Goal: Check status

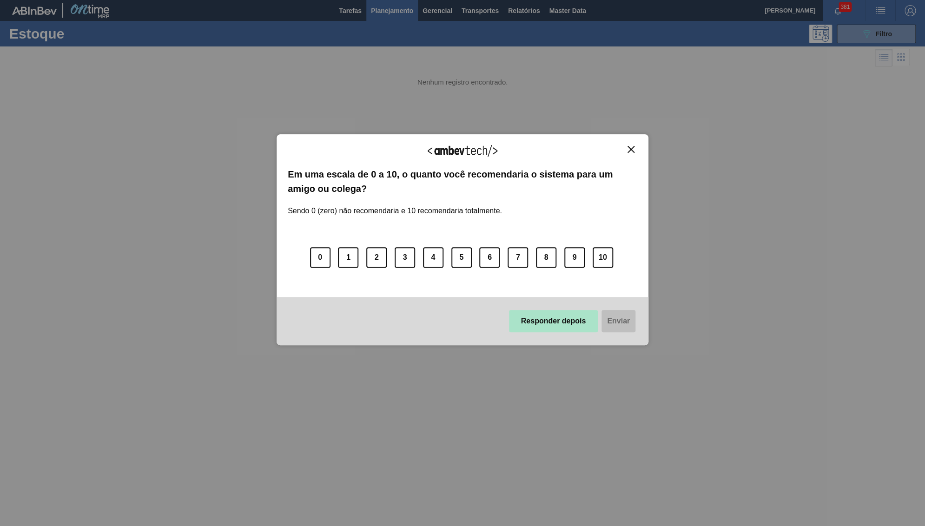
click at [567, 311] on button "Responder depois" at bounding box center [553, 321] width 89 height 22
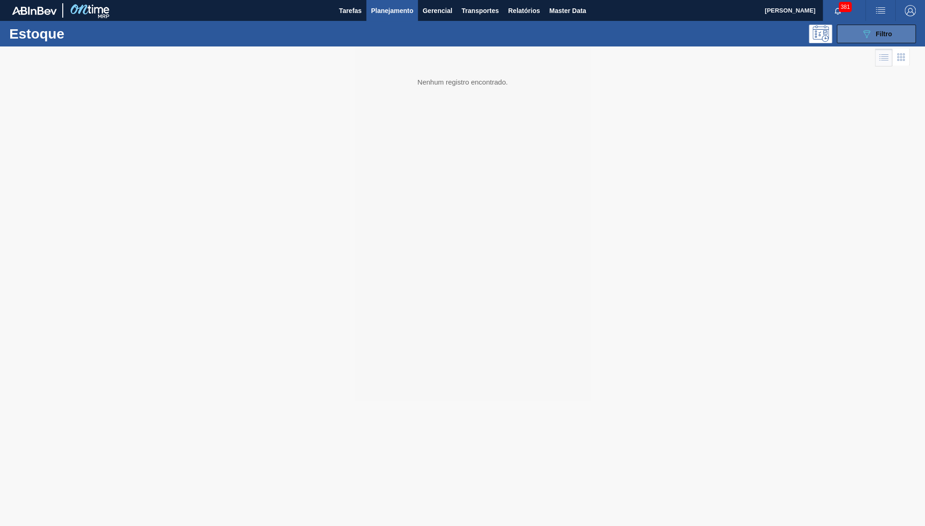
click at [899, 32] on button "089F7B8B-B2A5-4AFE-B5C0-19BA573D28AC Filtro" at bounding box center [876, 34] width 79 height 19
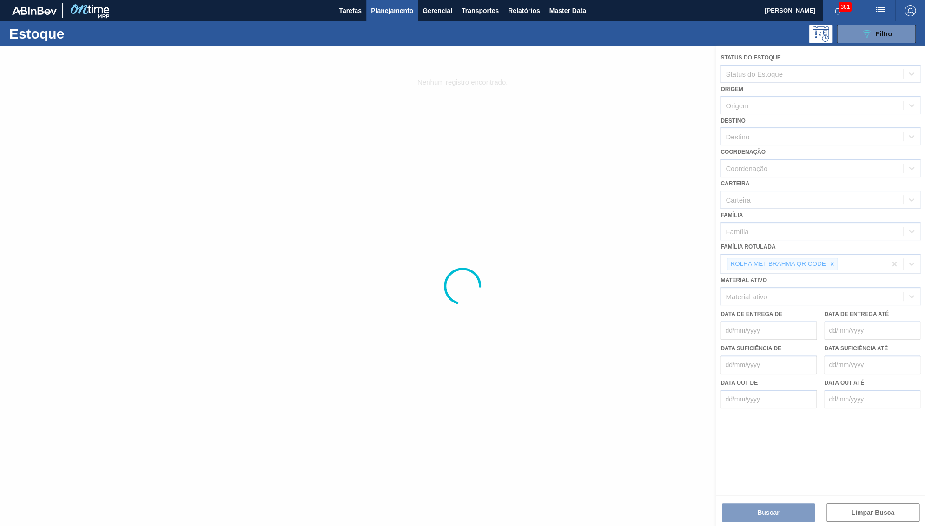
click at [834, 310] on div at bounding box center [462, 286] width 925 height 480
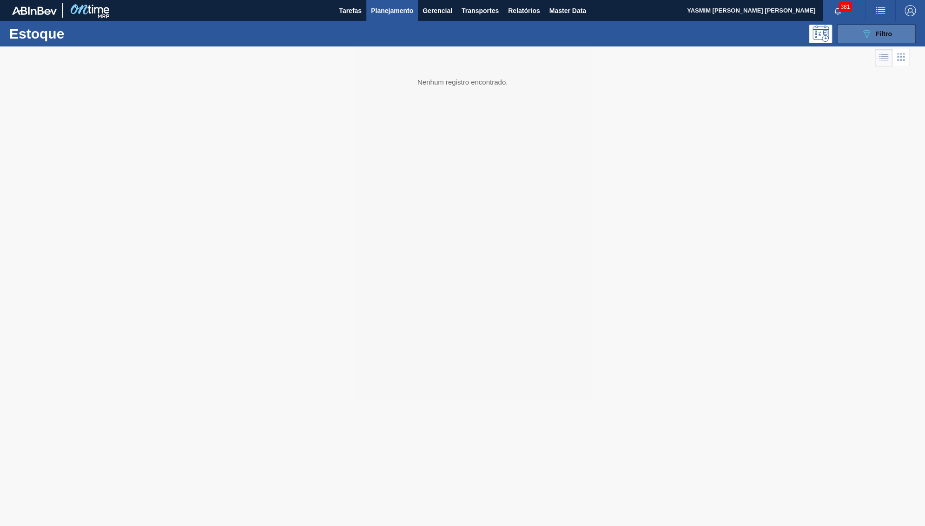
click at [898, 33] on button "089F7B8B-B2A5-4AFE-B5C0-19BA573D28AC Filtro" at bounding box center [876, 34] width 79 height 19
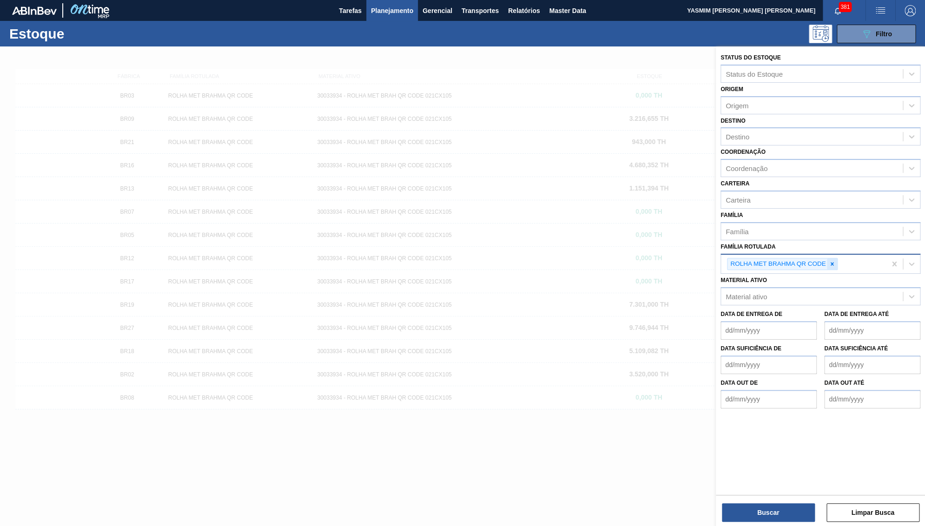
click at [833, 259] on div at bounding box center [832, 265] width 10 height 12
paste Rotulada "CAIXA CARTAO STELLA PURE GOLD 330 ML"
type Rotulada "CAIXA CARTAO STELLA PURE GOLD 330 ML"
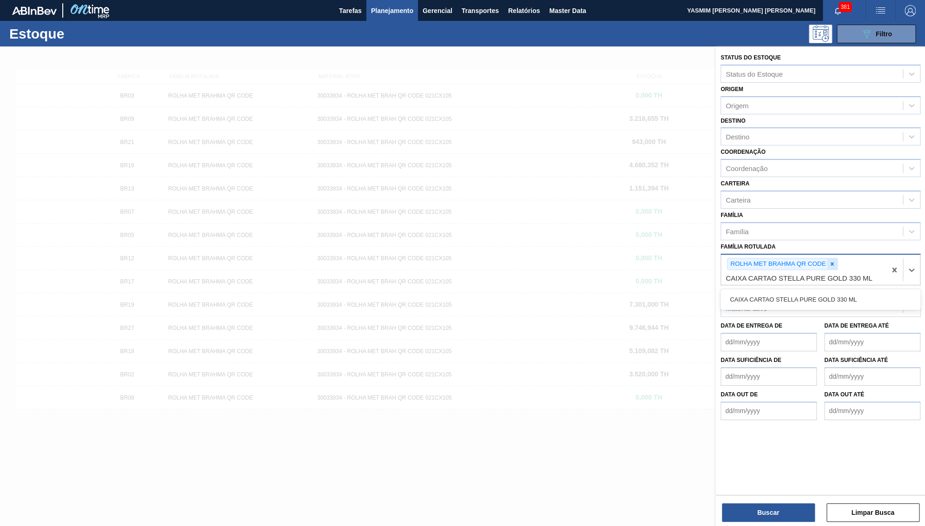
click at [832, 261] on icon at bounding box center [832, 264] width 7 height 7
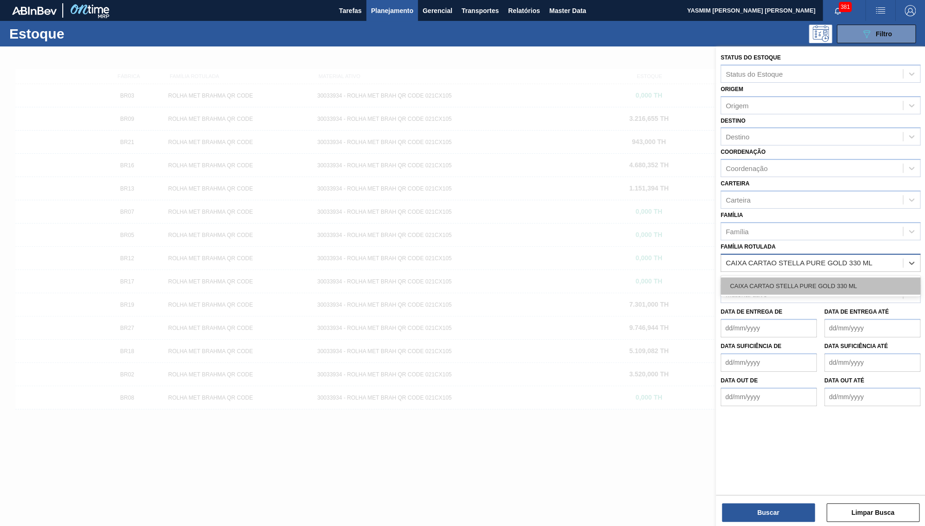
click at [832, 278] on div "CAIXA CARTAO STELLA PURE GOLD 330 ML" at bounding box center [821, 286] width 200 height 17
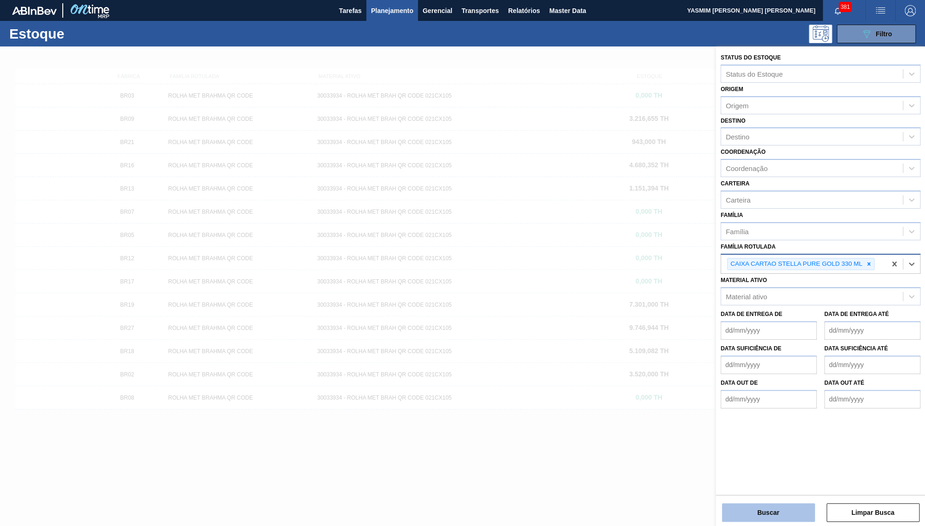
click at [787, 512] on button "Buscar" at bounding box center [768, 513] width 93 height 19
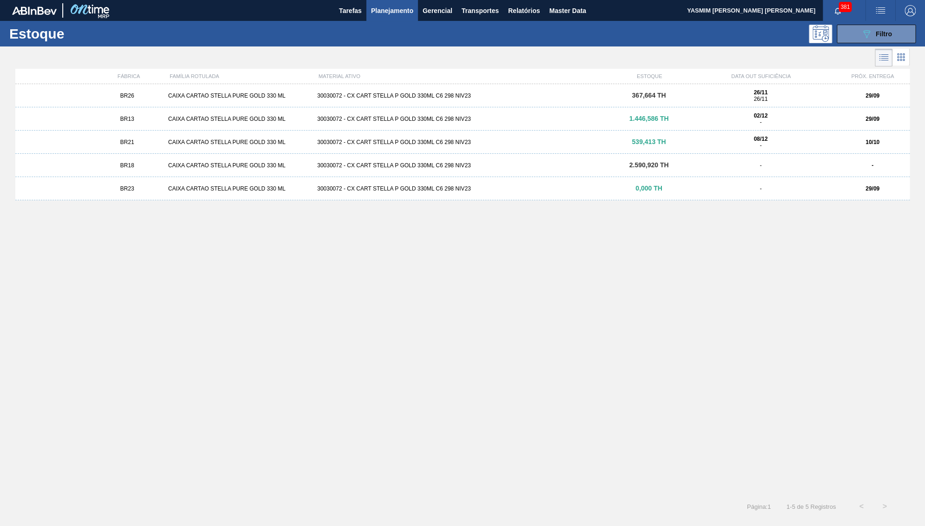
click at [158, 100] on div "BR26 CAIXA CARTAO STELLA PURE GOLD 330 ML 30030072 - CX CART STELLA P GOLD 330M…" at bounding box center [462, 95] width 895 height 23
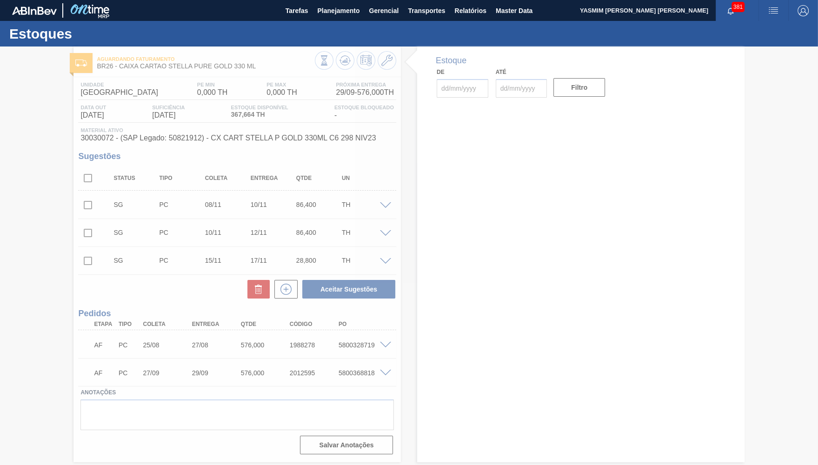
type input "29/09/2025"
type input "13/10/2025"
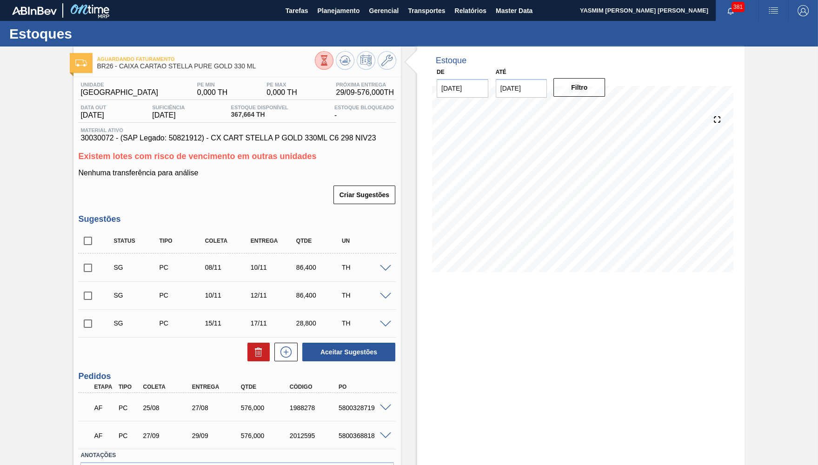
click at [337, 405] on div "5800328719" at bounding box center [363, 407] width 54 height 7
click at [274, 137] on span "30030072 - (SAP Legado: 50821912) - CX CART STELLA P GOLD 330ML C6 298 NIV23" at bounding box center [236, 138] width 313 height 8
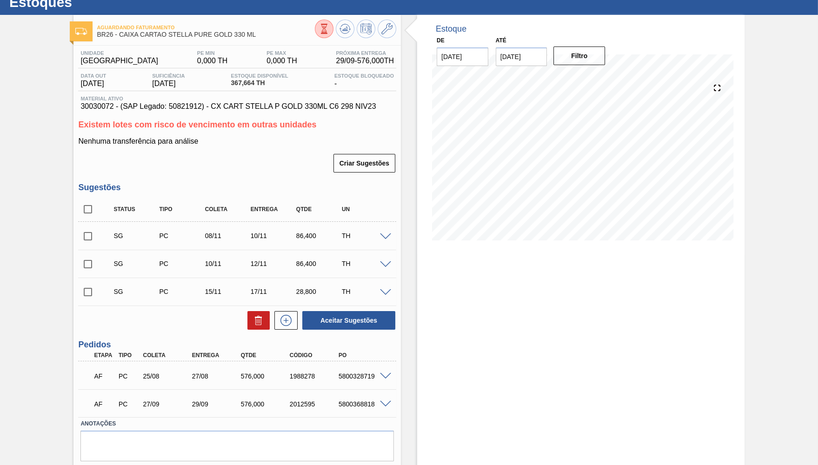
scroll to position [55, 0]
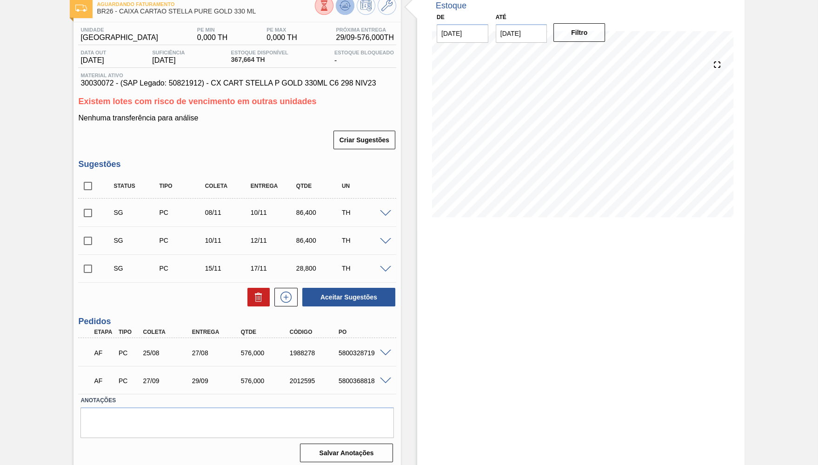
click at [345, 7] on icon at bounding box center [345, 5] width 6 height 4
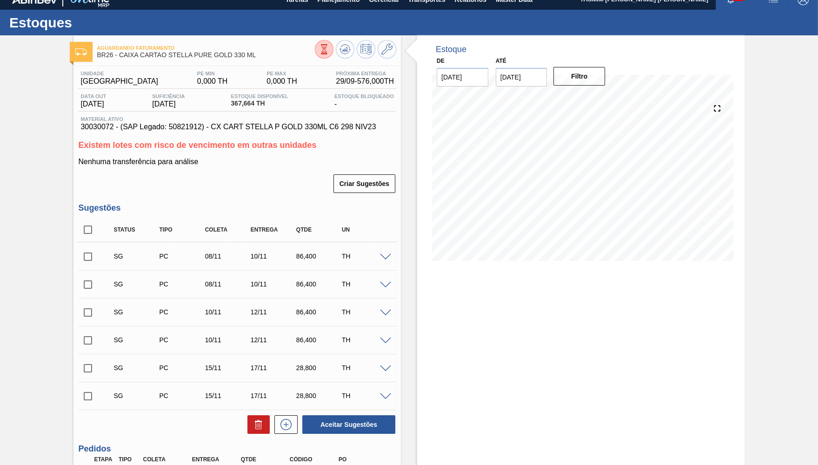
scroll to position [139, 0]
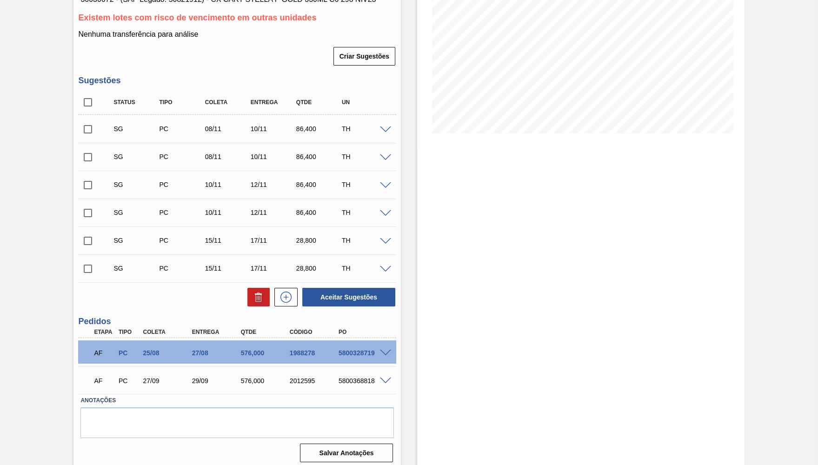
click at [345, 350] on div "5800328719" at bounding box center [363, 352] width 54 height 7
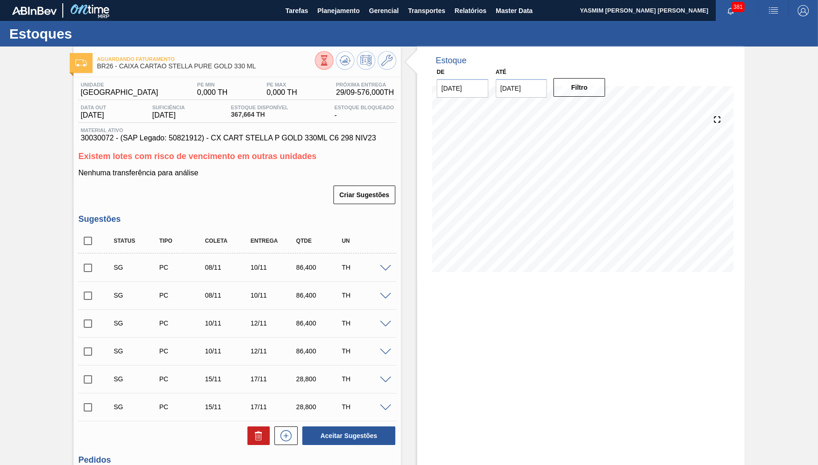
click at [208, 133] on div "Material ativo 30030072 - (SAP Legado: 50821912) - CX CART STELLA P GOLD 330ML …" at bounding box center [237, 134] width 318 height 15
click at [218, 135] on span "30030072 - (SAP Legado: 50821912) - CX CART STELLA P GOLD 330ML C6 298 NIV23" at bounding box center [236, 138] width 313 height 8
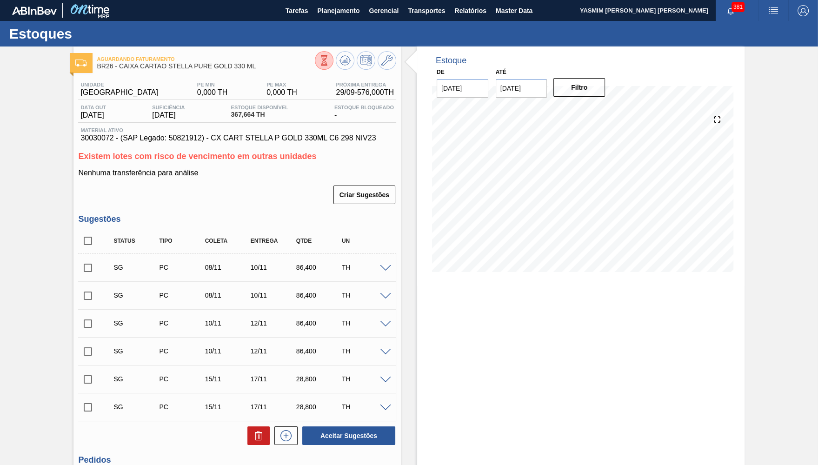
click at [218, 135] on span "30030072 - (SAP Legado: 50821912) - CX CART STELLA P GOLD 330ML C6 298 NIV23" at bounding box center [236, 138] width 313 height 8
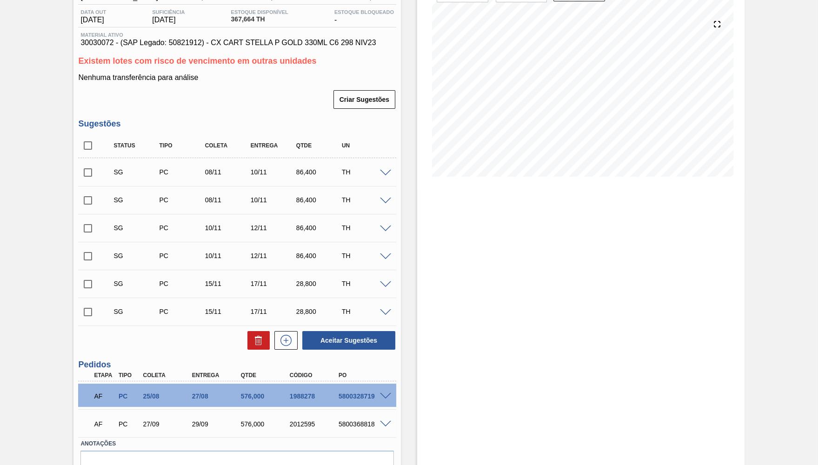
scroll to position [127, 0]
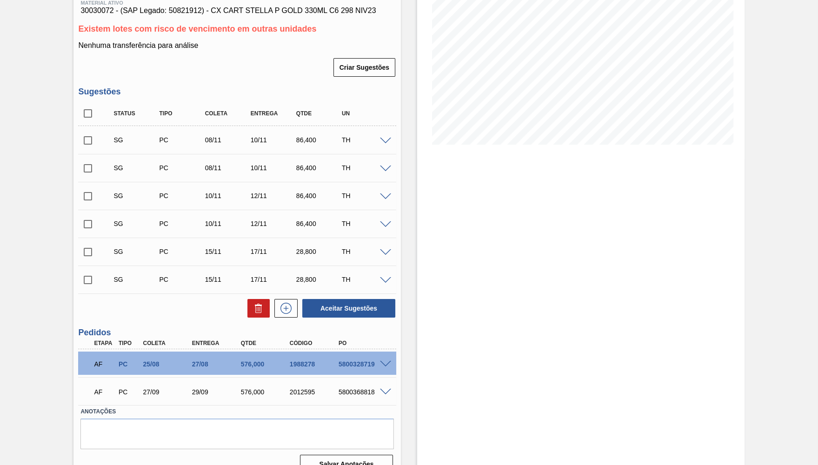
click at [339, 372] on div "AF PC 25/08 27/08 576,000 1988278 5800328719 Material 30030072 - CX CART STELLA…" at bounding box center [237, 363] width 318 height 28
click at [342, 363] on div "5800328719" at bounding box center [363, 363] width 54 height 7
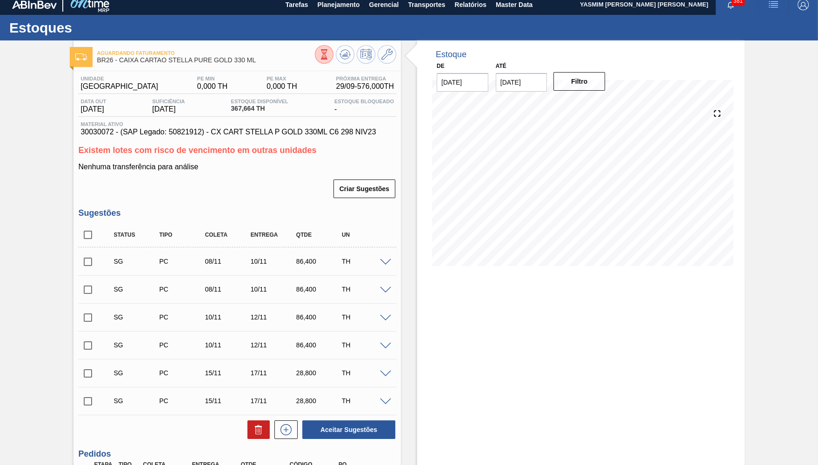
scroll to position [0, 0]
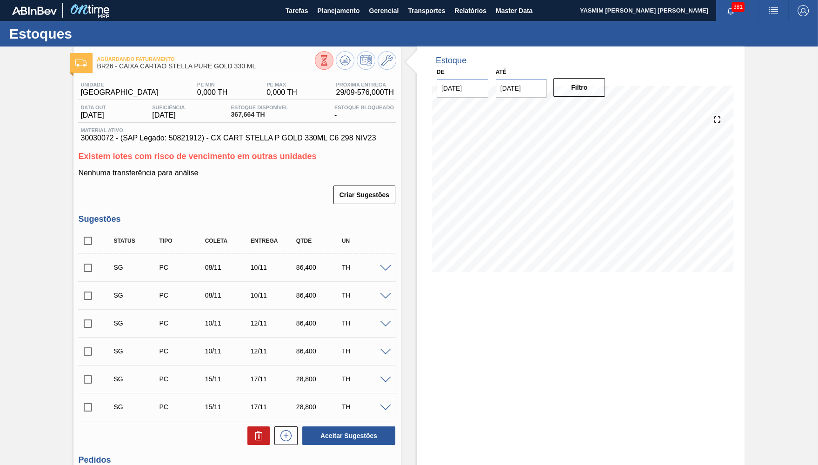
click at [292, 143] on div "Unidade Uberlândia PE MIN 0,000 TH PE MAX 0,000 TH Próxima Entrega 29/09 - 576,…" at bounding box center [236, 340] width 327 height 527
click at [744, 378] on div "Aguardando Faturamento BR26 - CAIXA CARTAO STELLA PURE GOLD 330 ML Unidade Uber…" at bounding box center [409, 327] width 818 height 562
click at [272, 141] on span "30030072 - (SAP Legado: 50821912) - CX CART STELLA P GOLD 330ML C6 298 NIV23" at bounding box center [236, 138] width 313 height 8
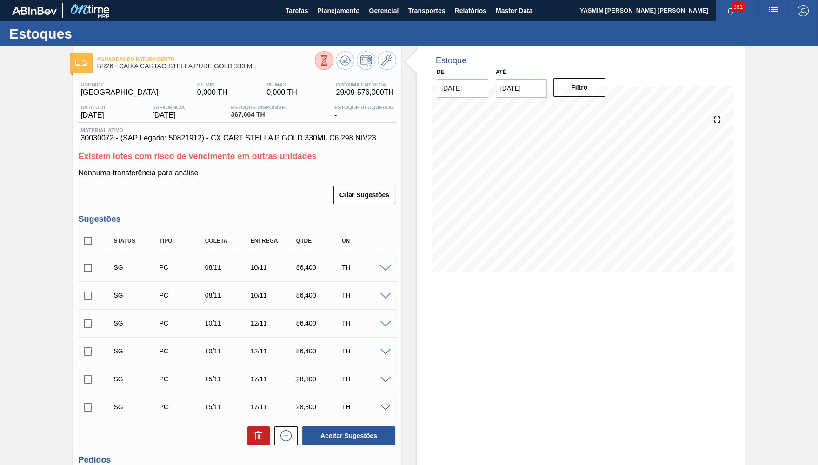
click at [268, 139] on span "30030072 - (SAP Legado: 50821912) - CX CART STELLA P GOLD 330ML C6 298 NIV23" at bounding box center [236, 138] width 313 height 8
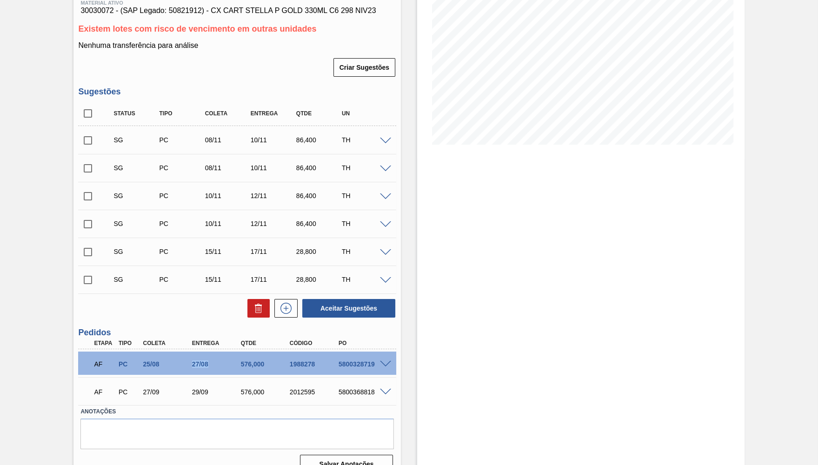
drag, startPoint x: 191, startPoint y: 355, endPoint x: 219, endPoint y: 351, distance: 29.1
click at [219, 354] on div "AF PC 25/08 27/08 576,000 1988278 5800328719" at bounding box center [234, 363] width 293 height 19
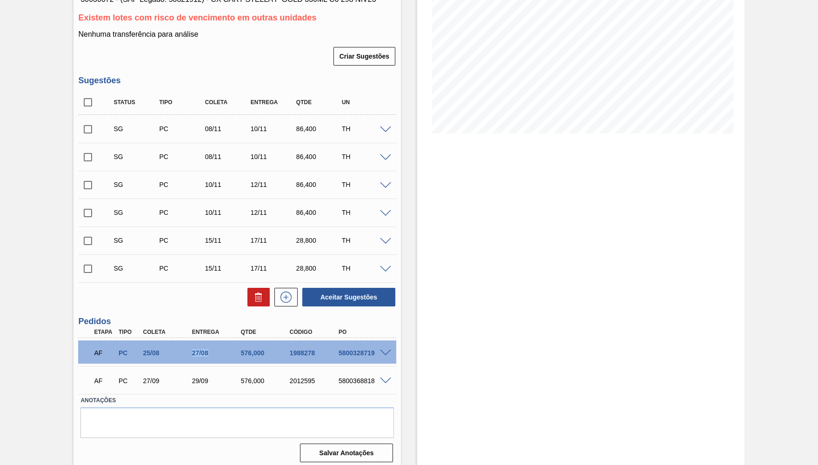
scroll to position [0, 0]
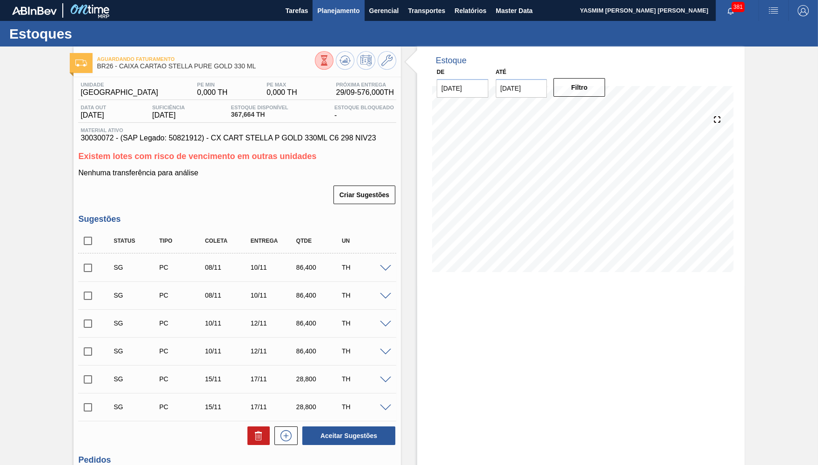
click at [334, 20] on button "Planejamento" at bounding box center [338, 10] width 52 height 21
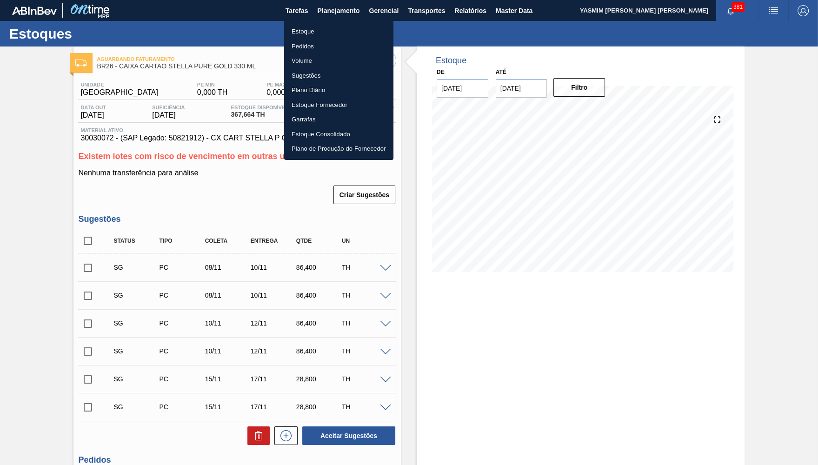
click at [321, 33] on li "Estoque" at bounding box center [338, 31] width 109 height 15
